Goal: Information Seeking & Learning: Learn about a topic

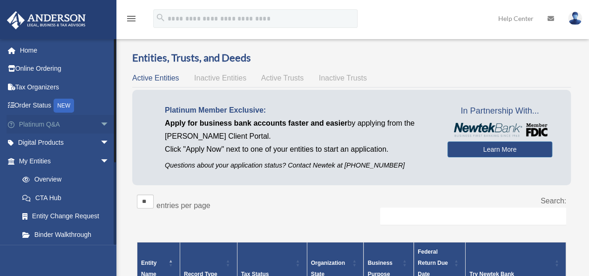
click at [37, 124] on link "Platinum Q&A arrow_drop_down" at bounding box center [65, 124] width 117 height 19
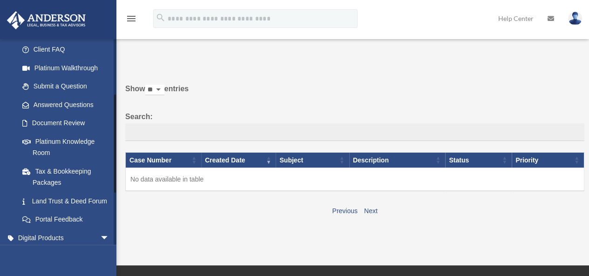
scroll to position [140, 0]
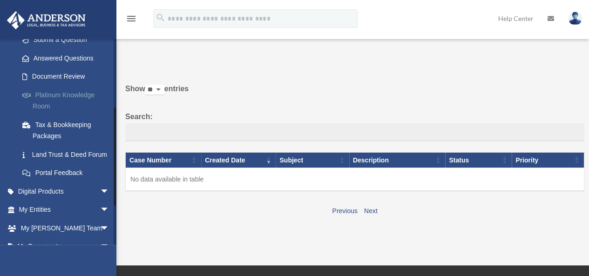
click at [50, 96] on link "Platinum Knowledge Room" at bounding box center [68, 101] width 110 height 30
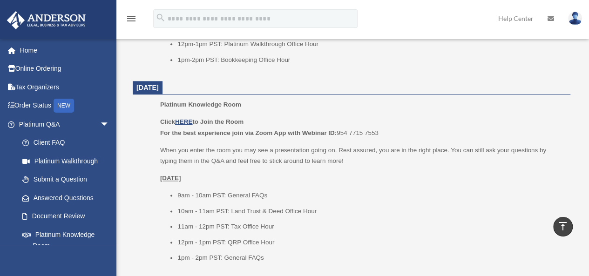
scroll to position [559, 0]
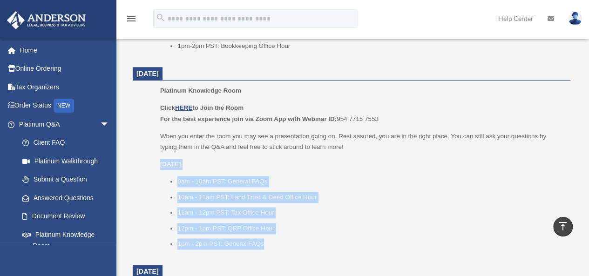
drag, startPoint x: 161, startPoint y: 163, endPoint x: 266, endPoint y: 242, distance: 131.4
click at [266, 242] on div "Click HERE to Join the Room For the best experience join via Zoom App with Webi…" at bounding box center [362, 175] width 404 height 147
copy div "Friday, August 15 9am - 10am PST: General FAQs 10am - 11am PST: Land Trust & De…"
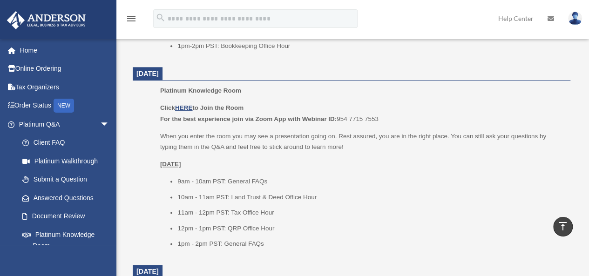
click at [453, 103] on p "Click HERE to Join the Room For the best experience join via Zoom App with Webi…" at bounding box center [362, 113] width 404 height 22
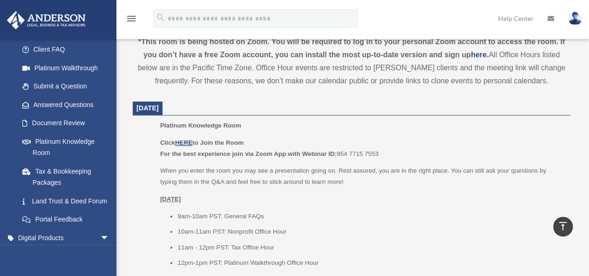
scroll to position [373, 0]
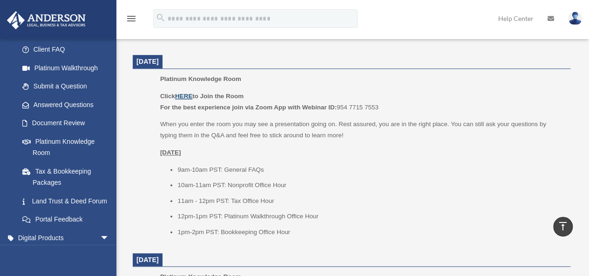
click at [182, 95] on u "HERE" at bounding box center [183, 96] width 17 height 7
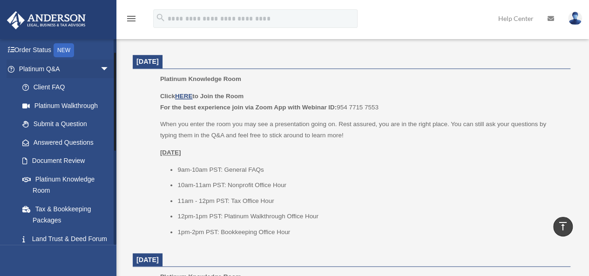
scroll to position [0, 0]
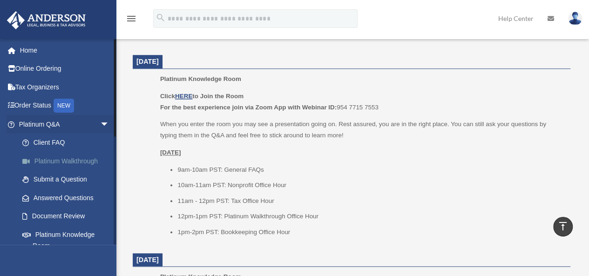
click at [58, 161] on link "Platinum Walkthrough" at bounding box center [68, 161] width 110 height 19
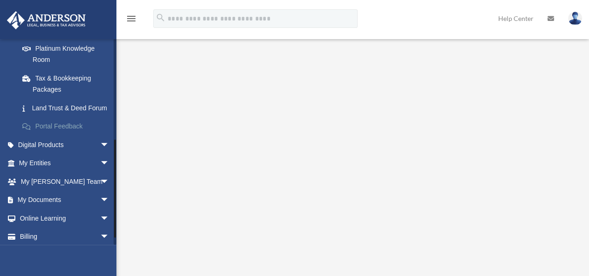
scroll to position [219, 0]
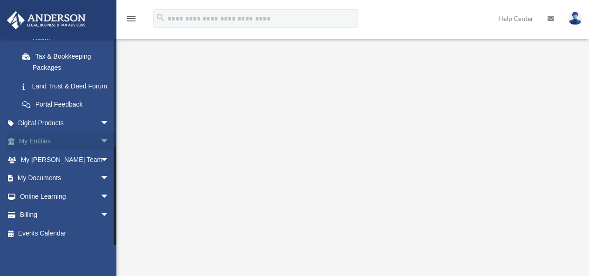
click at [46, 143] on link "My Entities arrow_drop_down" at bounding box center [65, 141] width 117 height 19
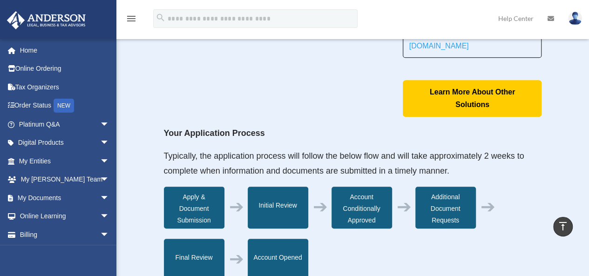
scroll to position [140, 0]
